Goal: Communication & Community: Answer question/provide support

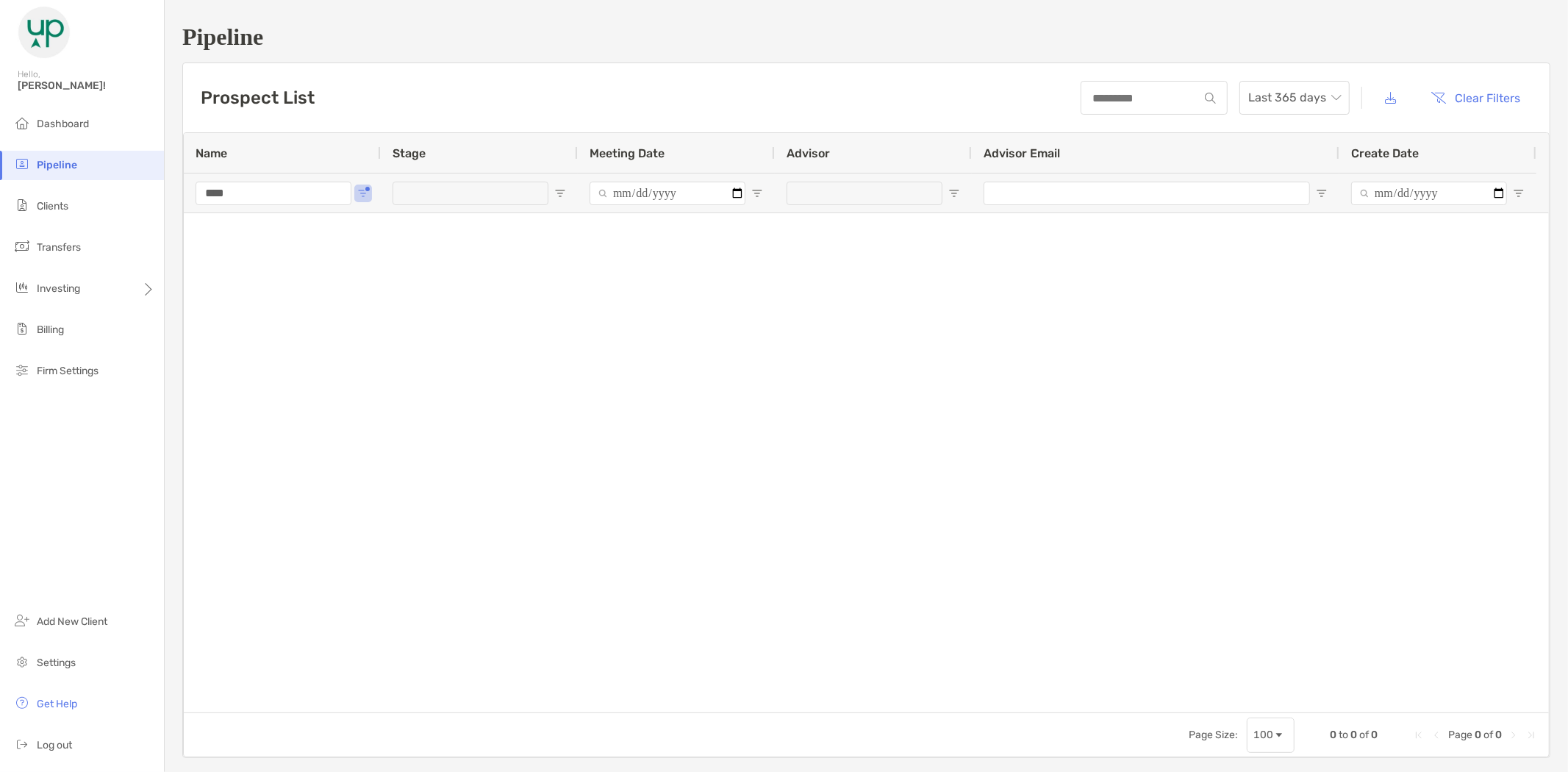
click at [70, 172] on li "Pipeline" at bounding box center [82, 166] width 164 height 30
drag, startPoint x: 281, startPoint y: 193, endPoint x: 139, endPoint y: 195, distance: 142.0
click at [139, 195] on div "Pipeline Hello, Brad! Dashboard Pipeline Clients Transfers Investing Billing Fi…" at bounding box center [784, 386] width 1568 height 772
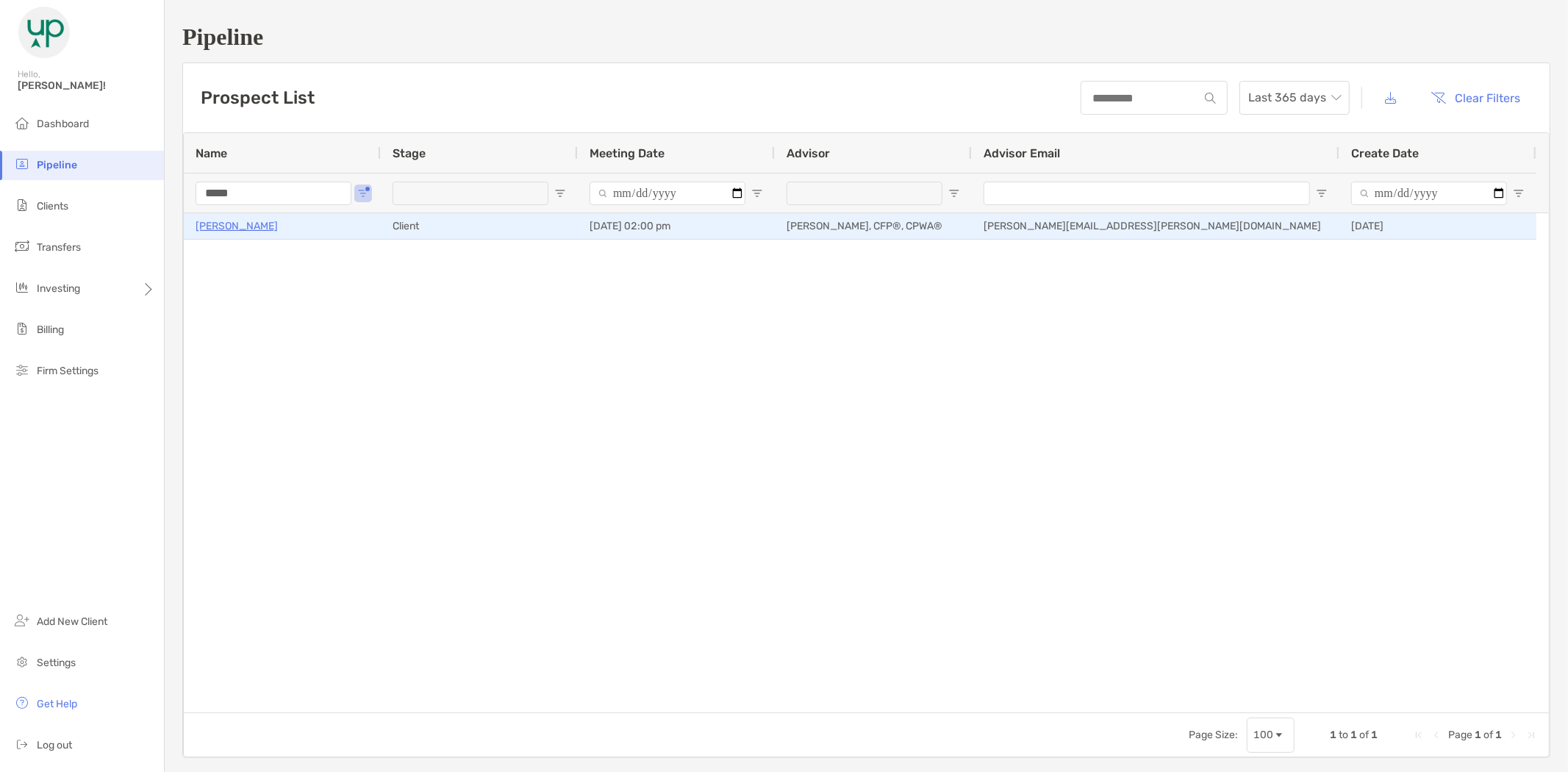
type input "*****"
click at [219, 222] on p "Jason Keough" at bounding box center [237, 226] width 82 height 18
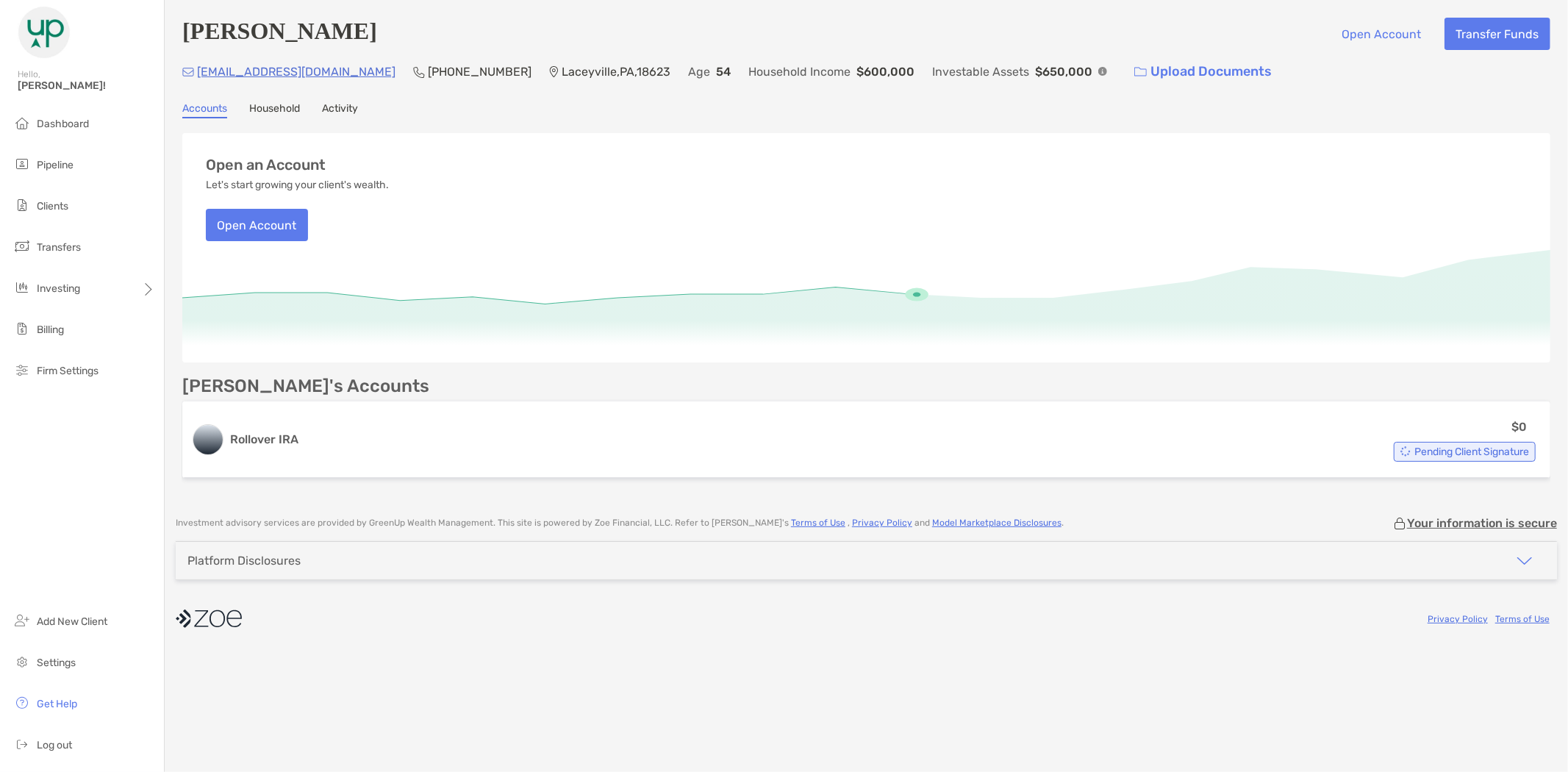
click at [356, 105] on link "Activity" at bounding box center [340, 111] width 36 height 16
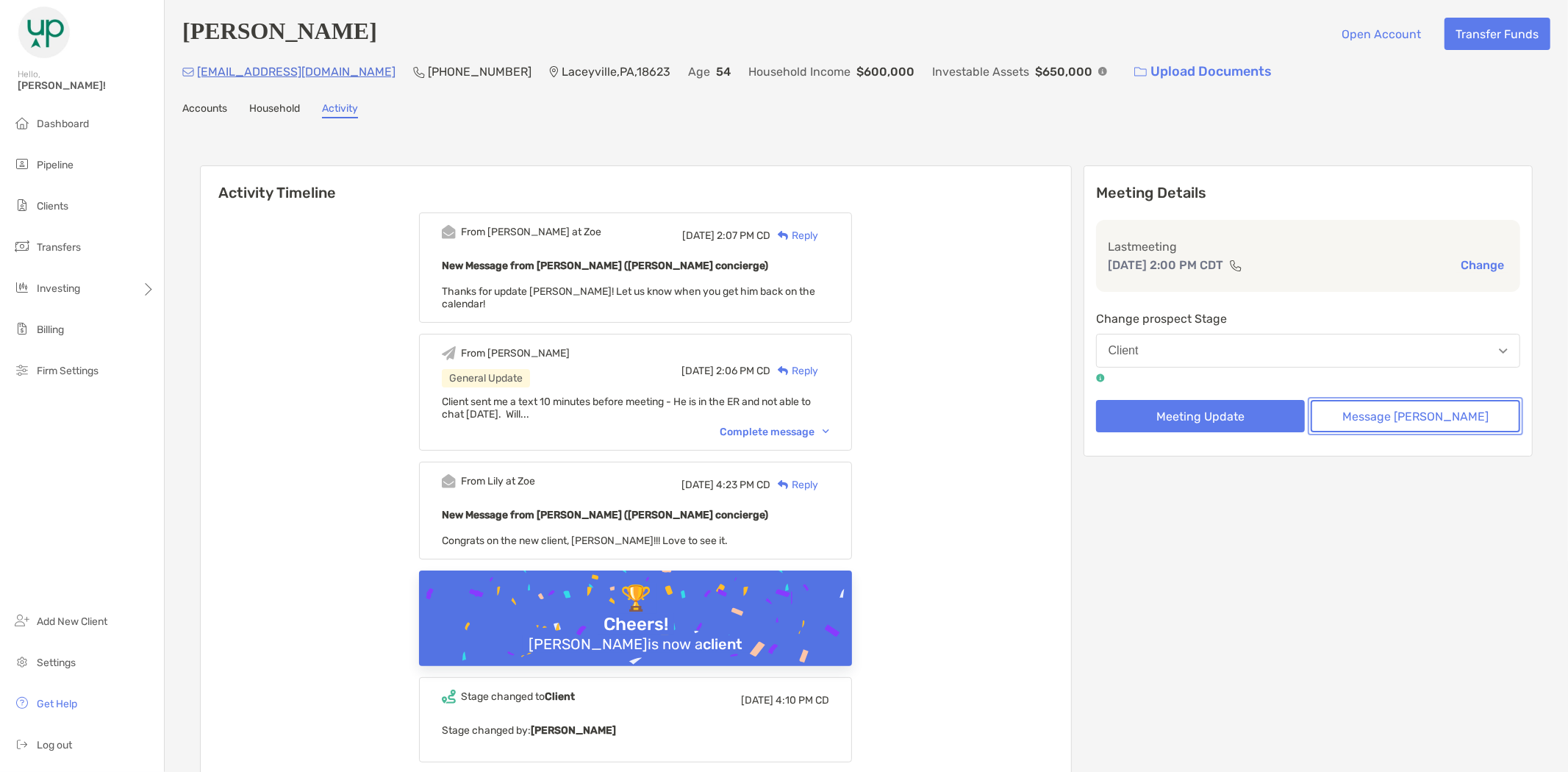
click at [1437, 420] on button "Message Zoe" at bounding box center [1415, 416] width 209 height 32
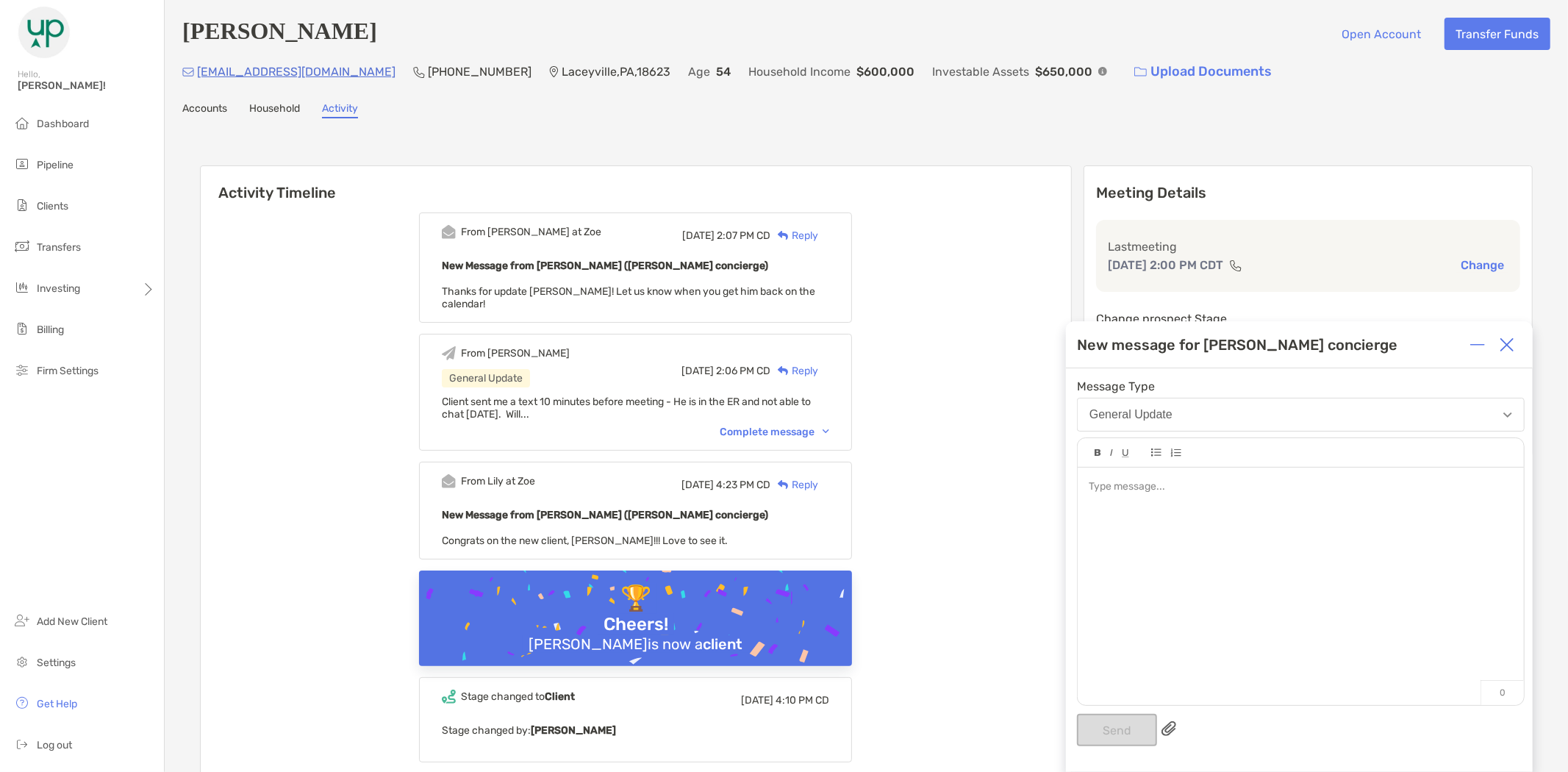
click at [1171, 539] on div at bounding box center [1300, 579] width 446 height 223
click at [1138, 734] on button "Send" at bounding box center [1116, 730] width 80 height 32
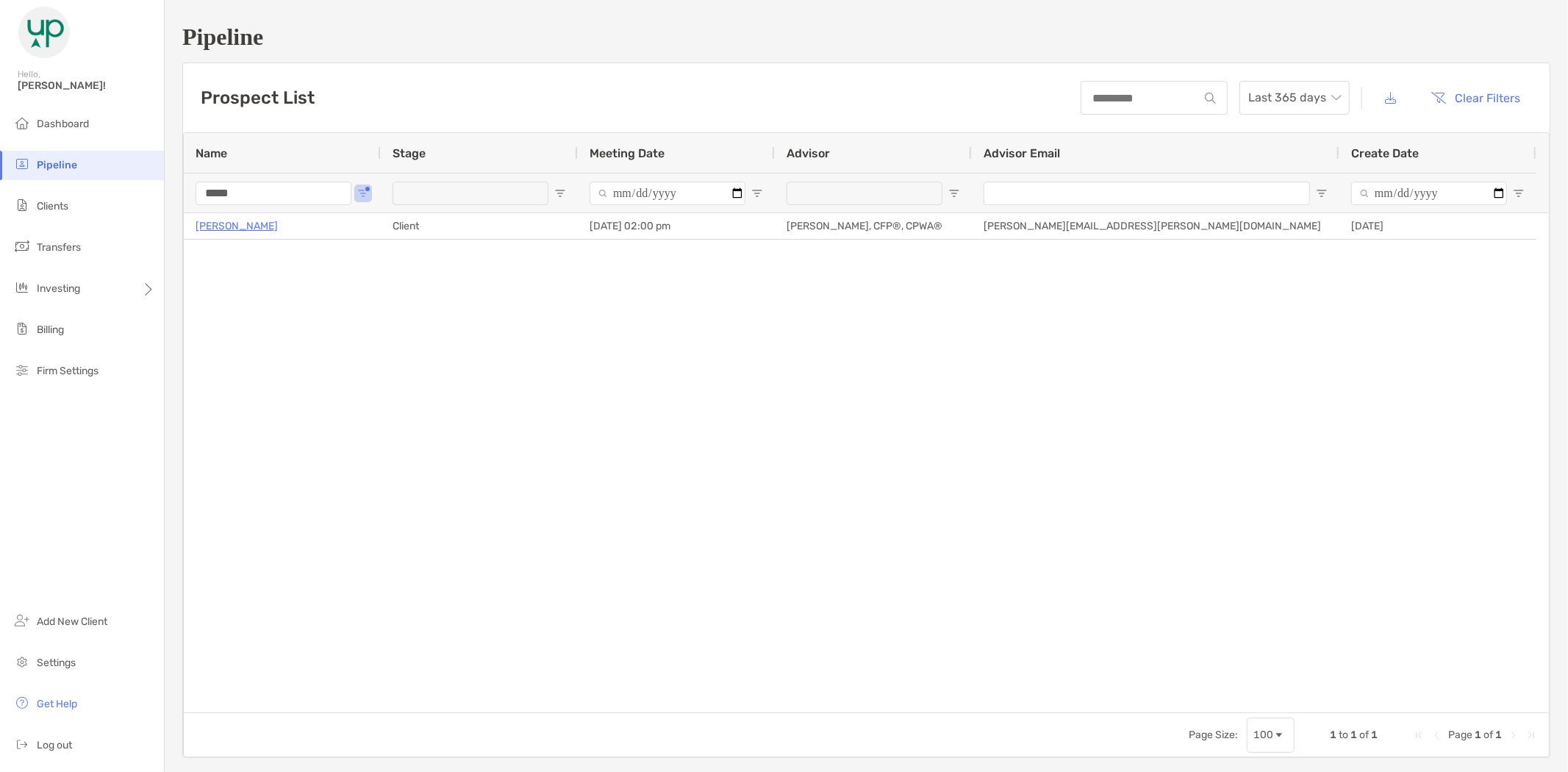
drag, startPoint x: 261, startPoint y: 191, endPoint x: 153, endPoint y: 187, distance: 108.1
click at [153, 187] on div "Pipeline Hello, Brad! Dashboard Pipeline Clients Transfers Investing Billing Fi…" at bounding box center [784, 386] width 1568 height 772
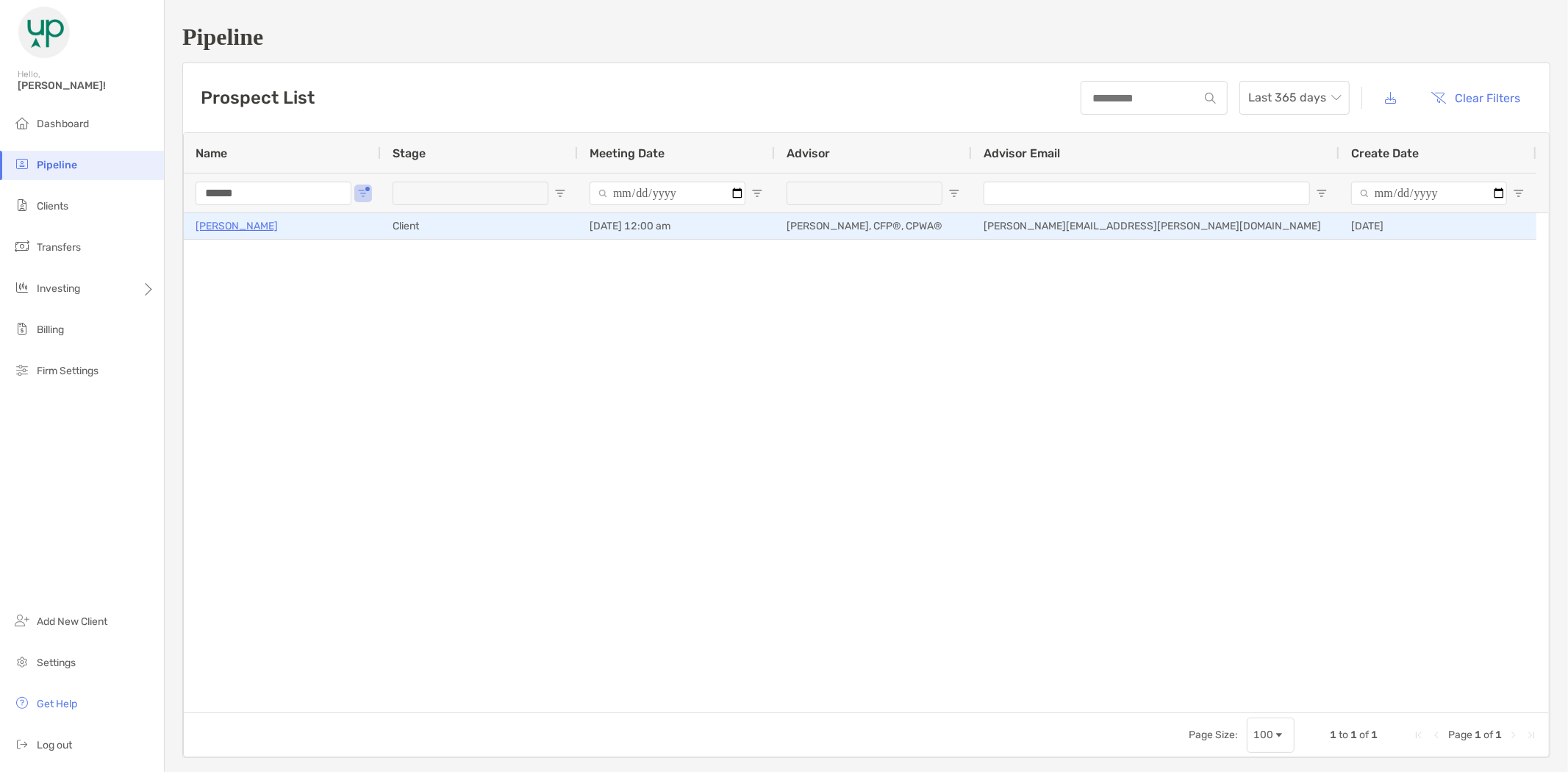
type input "******"
click at [244, 232] on p "Dustin Duquette" at bounding box center [237, 226] width 82 height 18
